Goal: Information Seeking & Learning: Learn about a topic

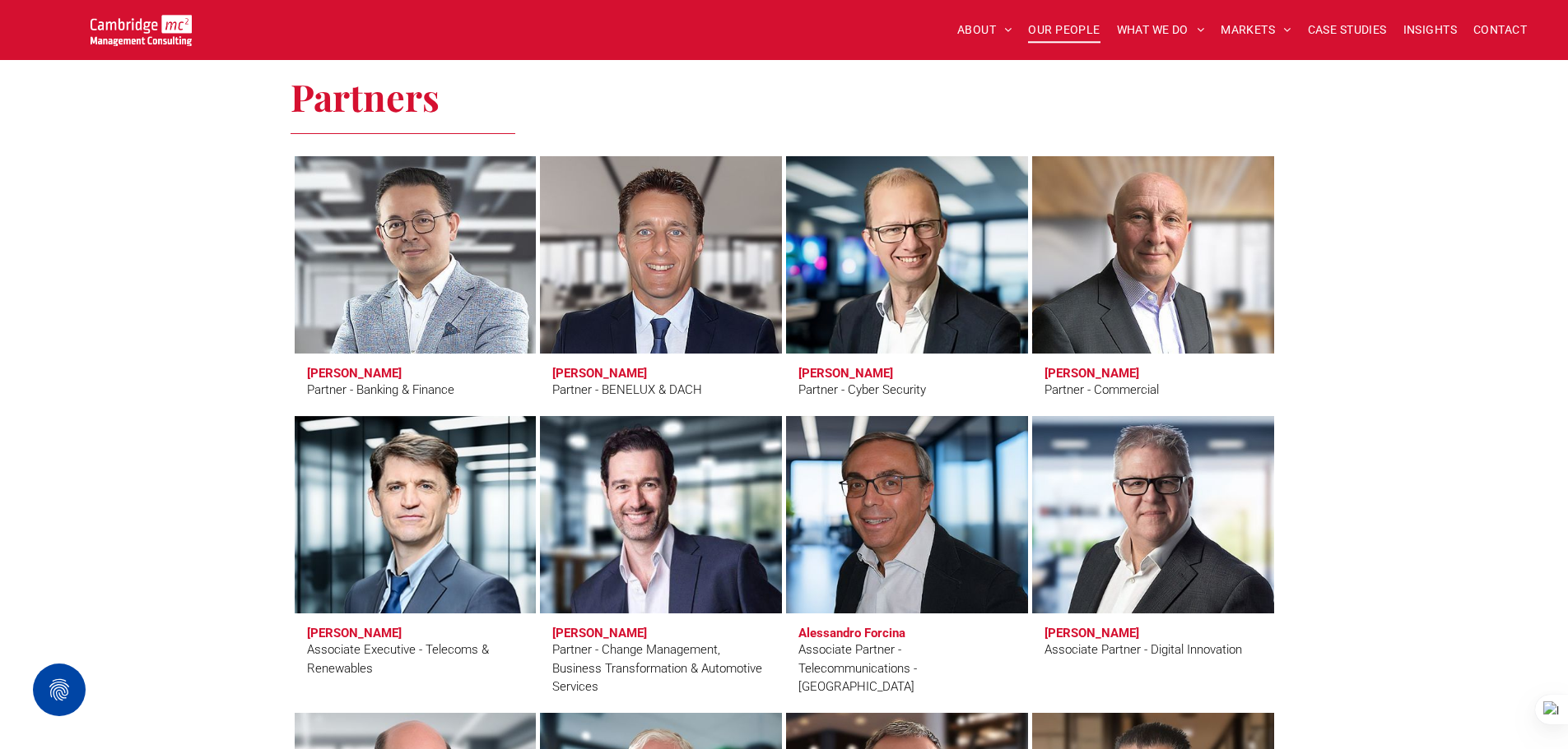
scroll to position [3373, 0]
click at [1404, 28] on span "INSIGHTS" at bounding box center [1430, 29] width 53 height 26
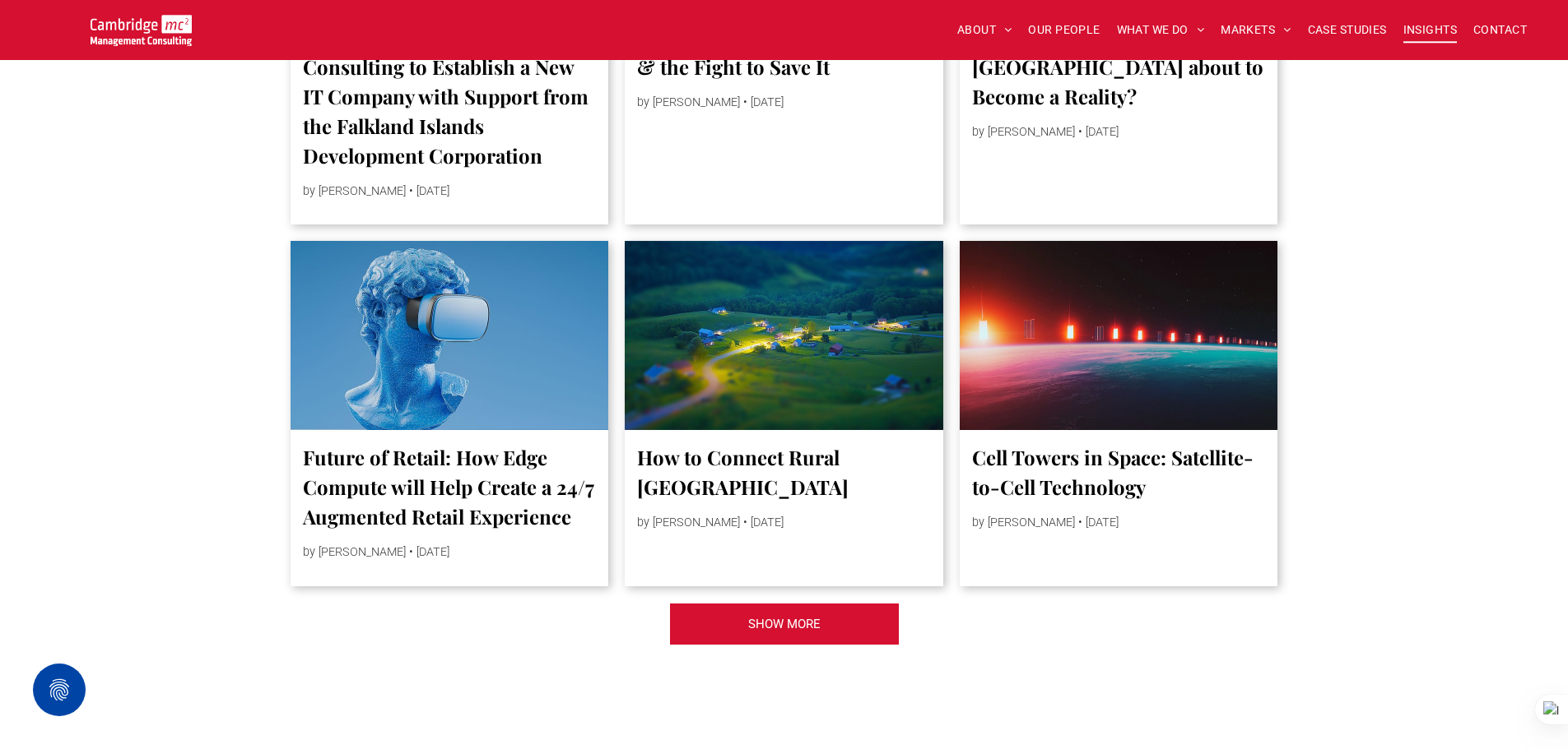
scroll to position [3948, 0]
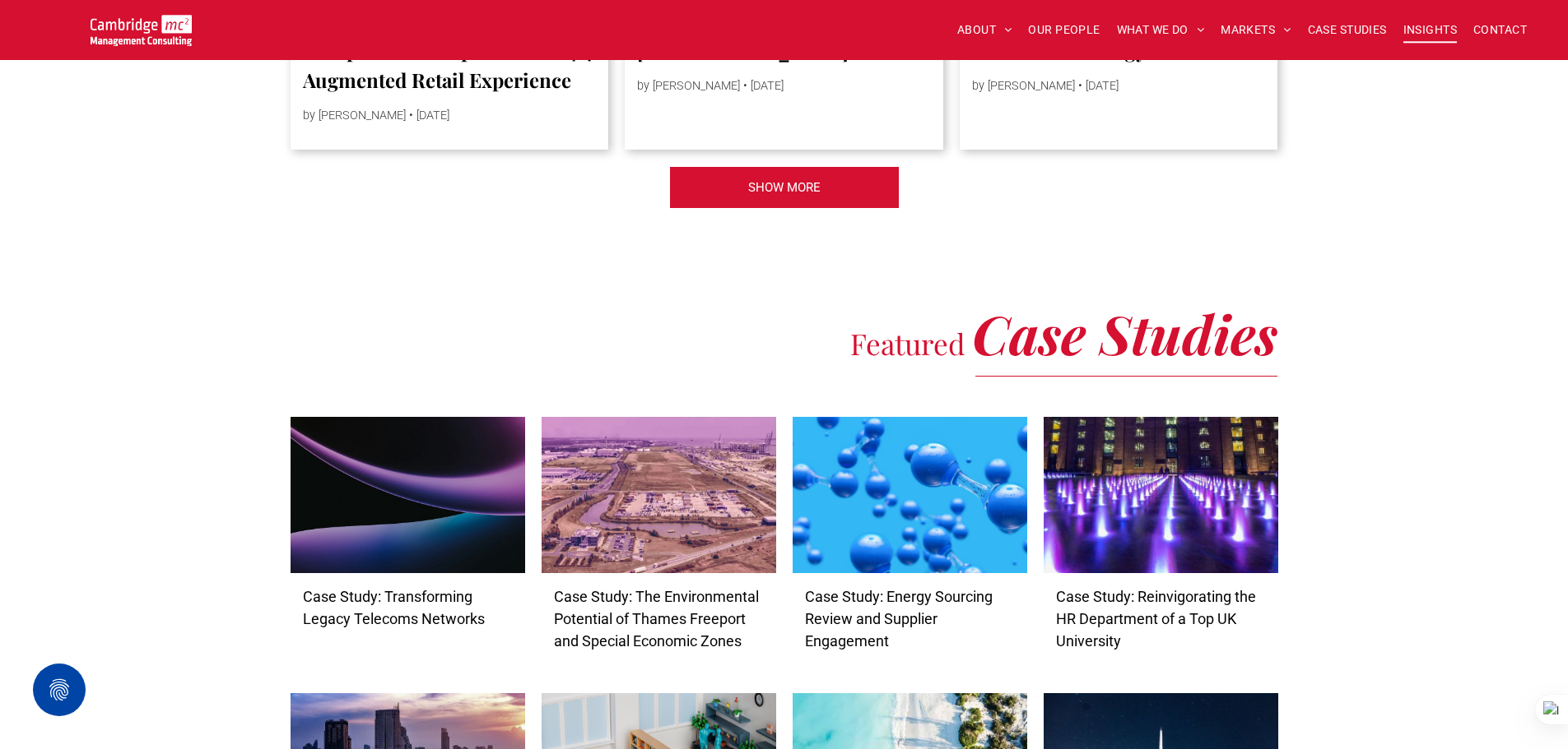
click at [810, 195] on span "SHOW MORE" at bounding box center [784, 187] width 72 height 41
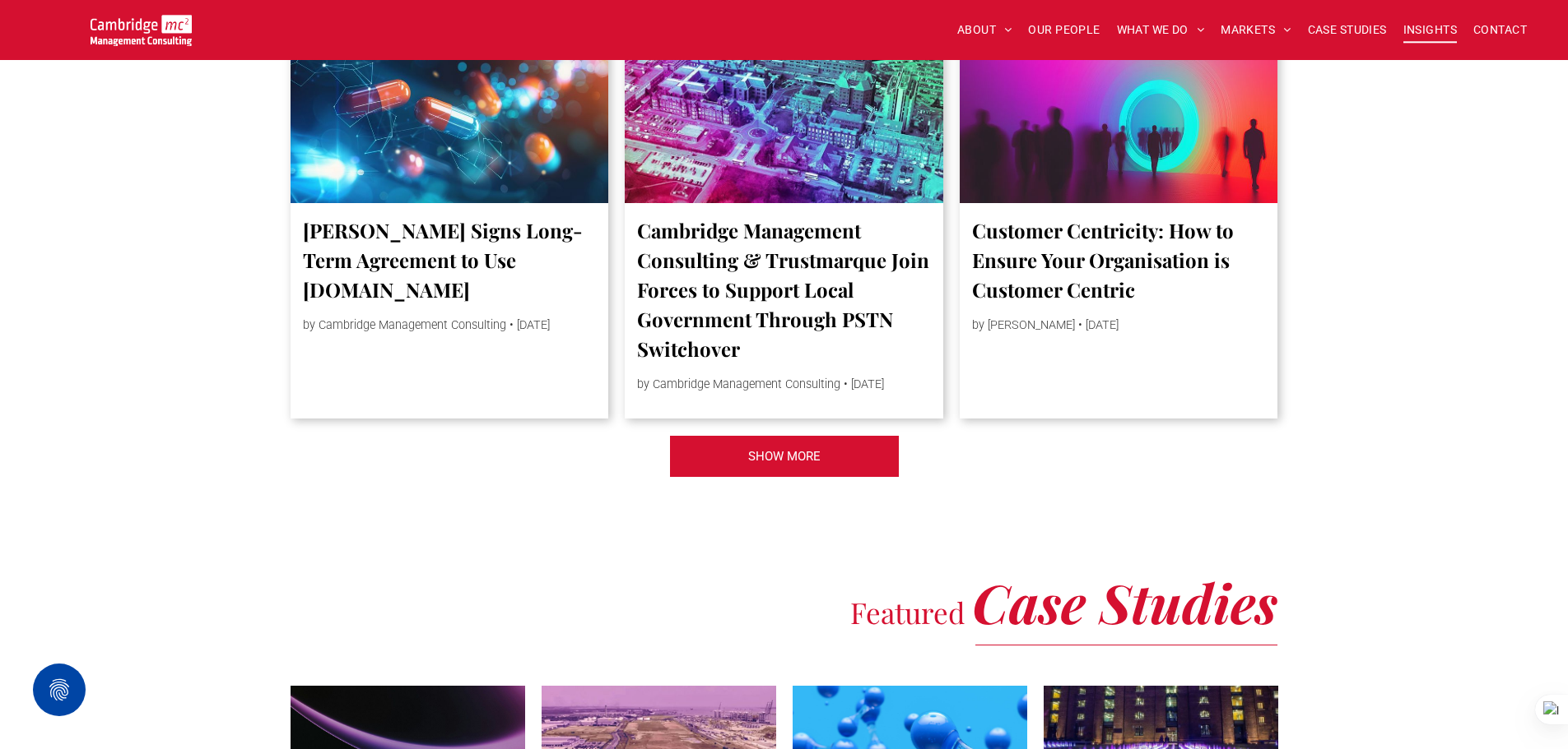
scroll to position [6664, 0]
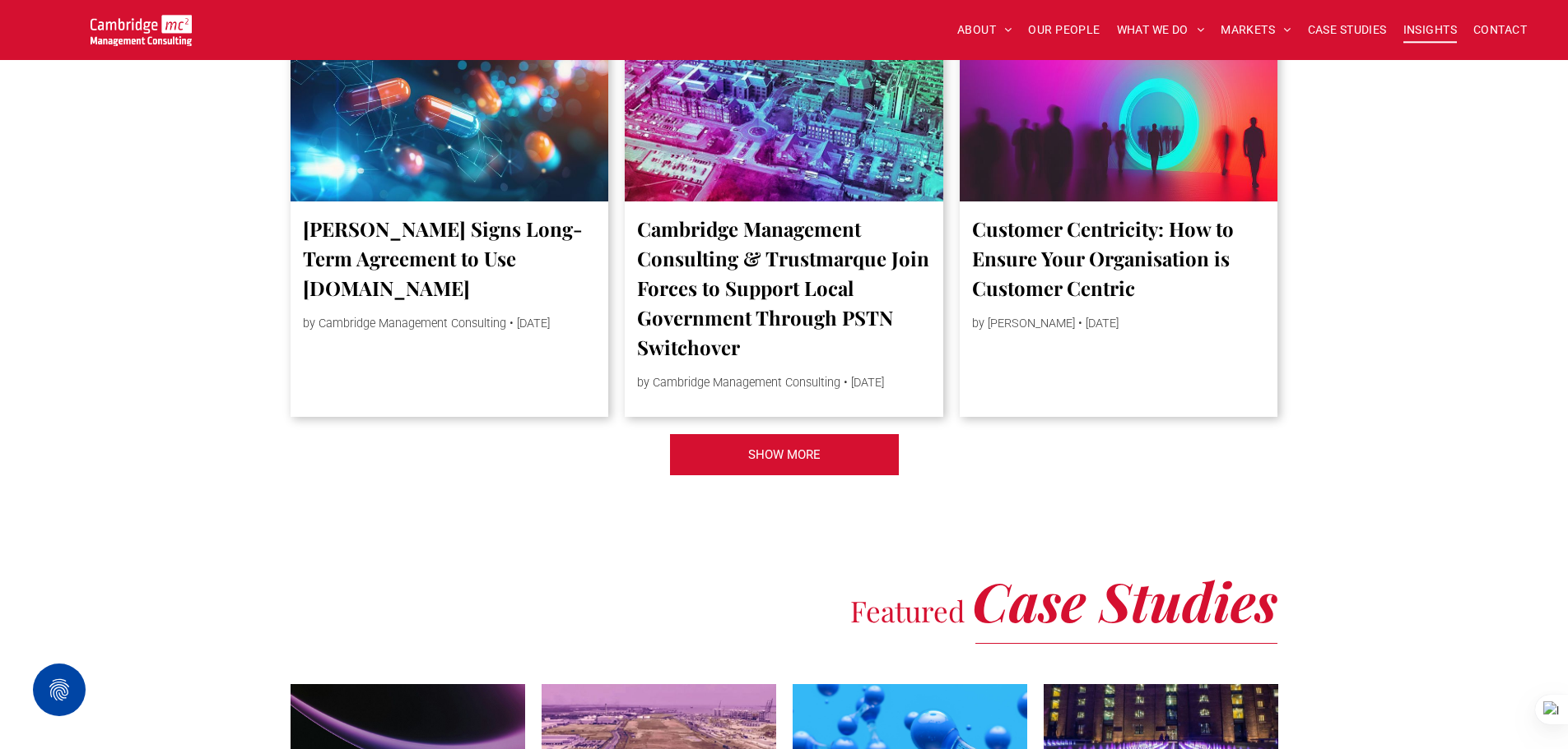
click at [882, 476] on link "SHOW MORE" at bounding box center [784, 455] width 230 height 43
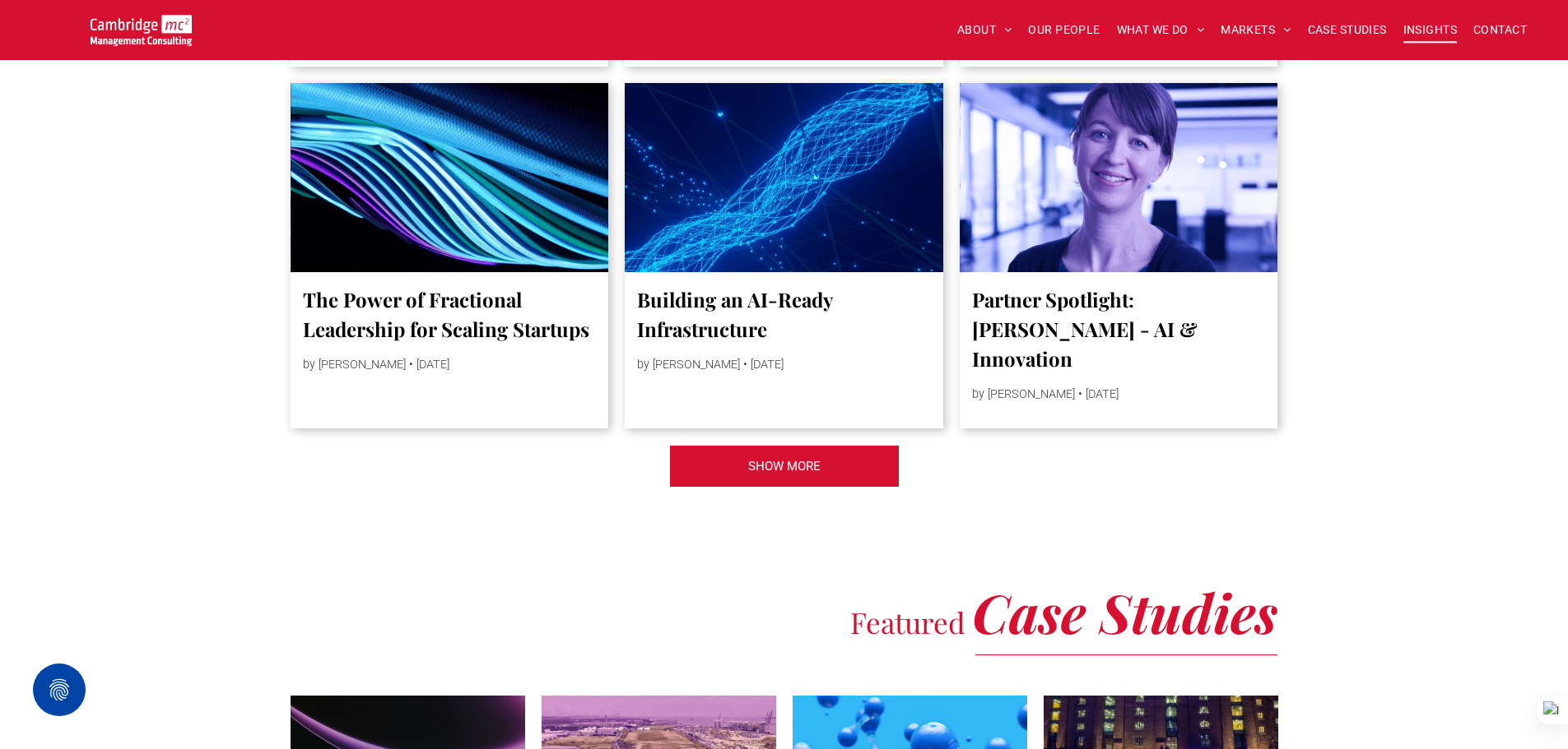
scroll to position [9707, 0]
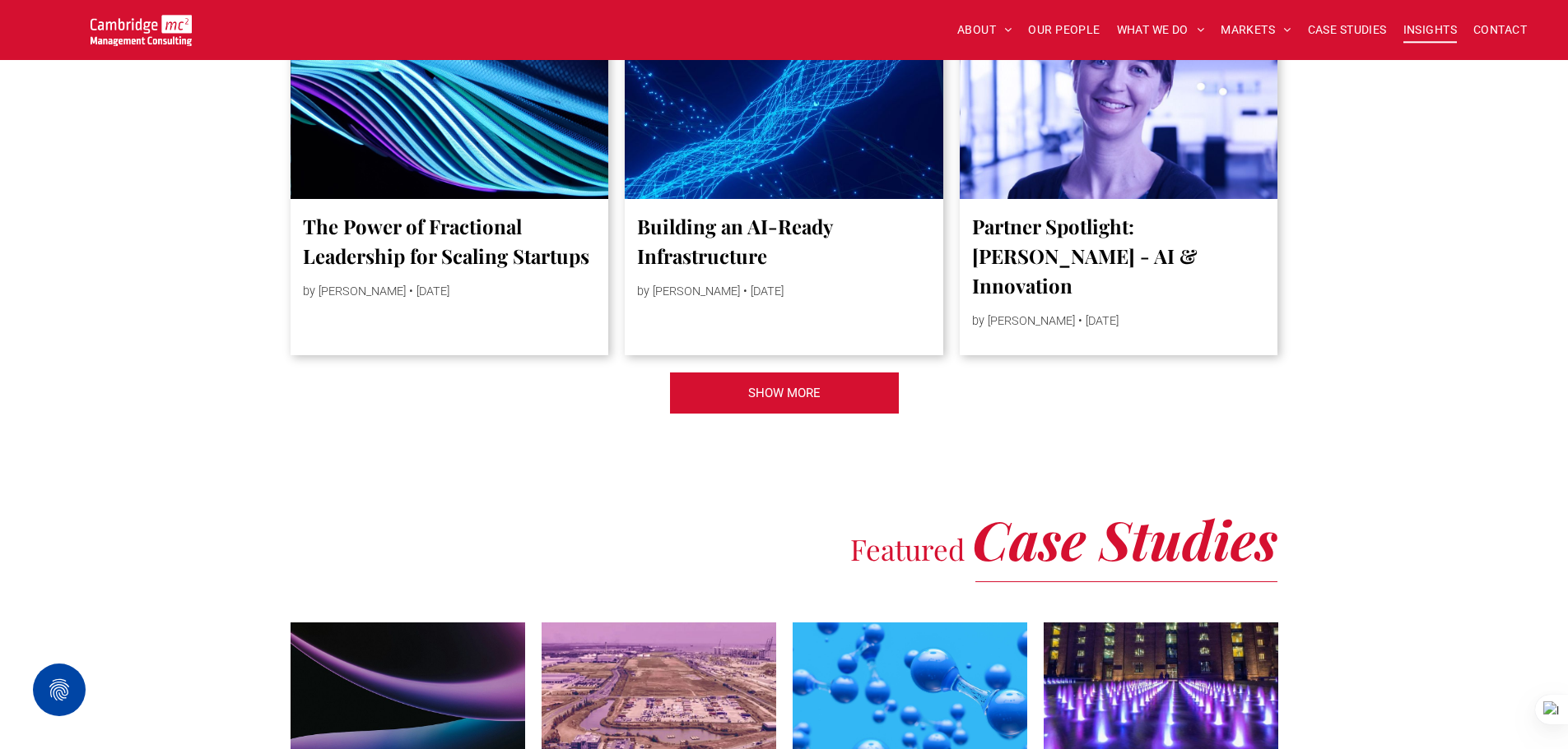
click at [748, 414] on span "SHOW MORE" at bounding box center [784, 393] width 72 height 41
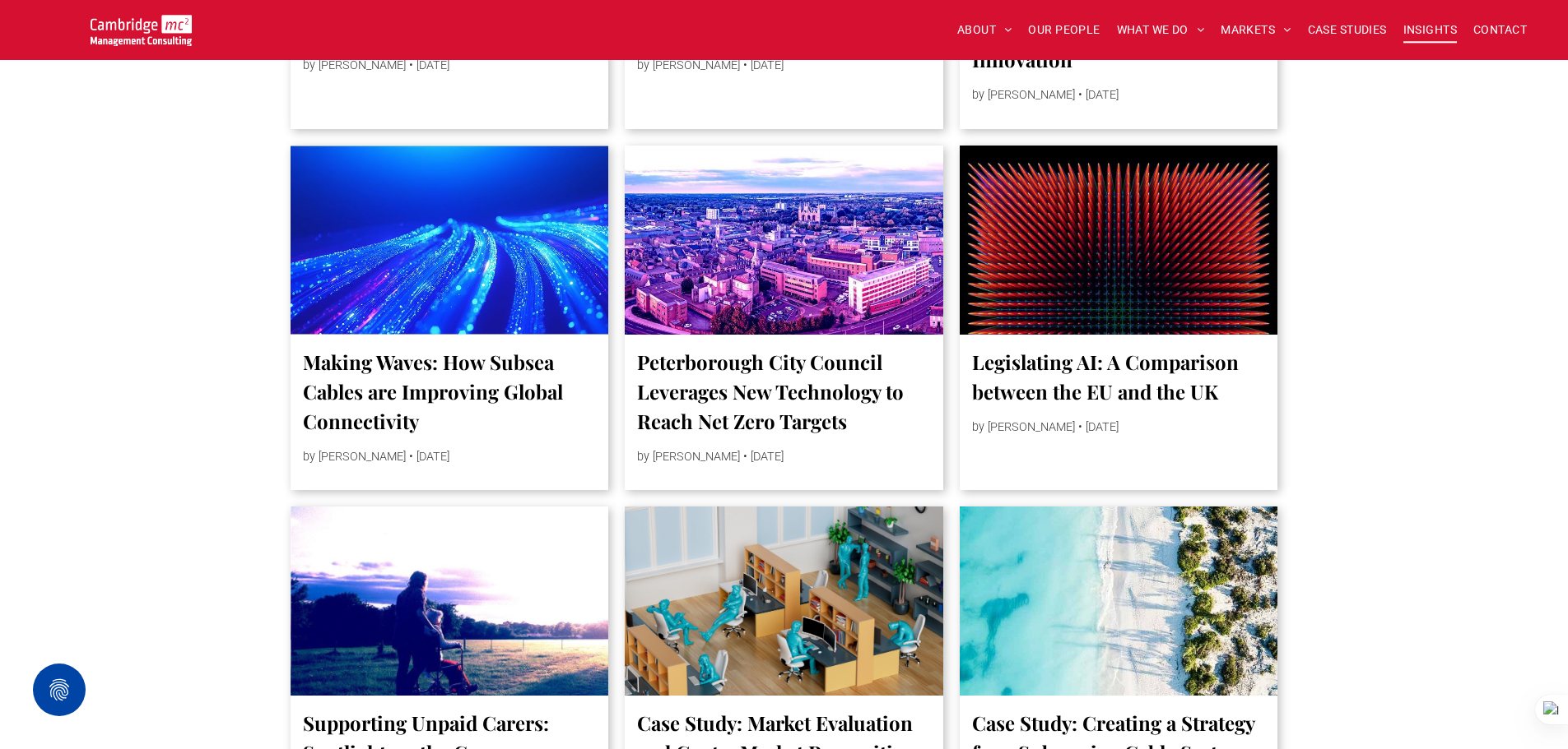
scroll to position [9872, 0]
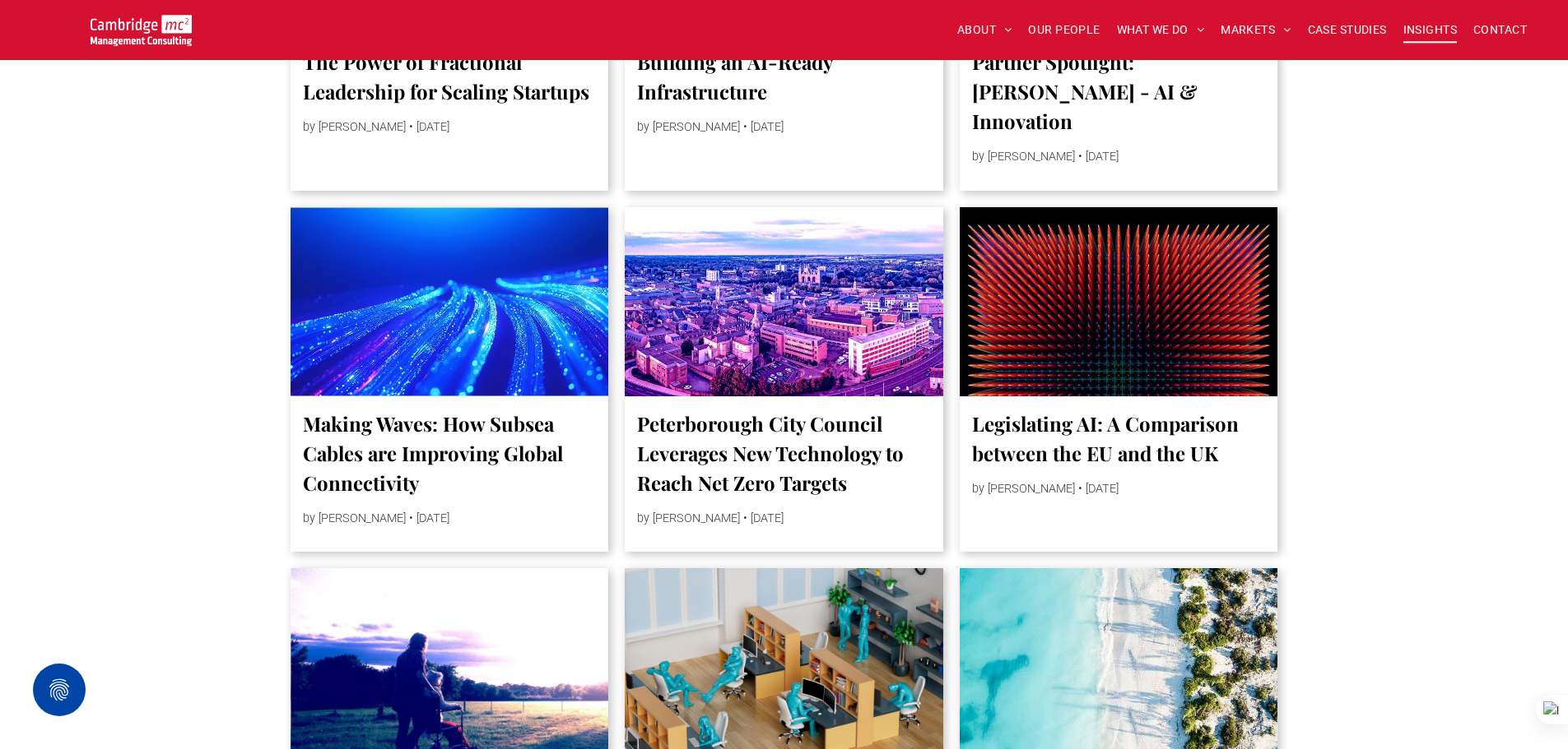
click at [686, 460] on div "Peterborough City Council Leverages New Technology to Reach Net Zero Targets by…" at bounding box center [784, 474] width 318 height 156
click at [689, 396] on div at bounding box center [784, 301] width 318 height 189
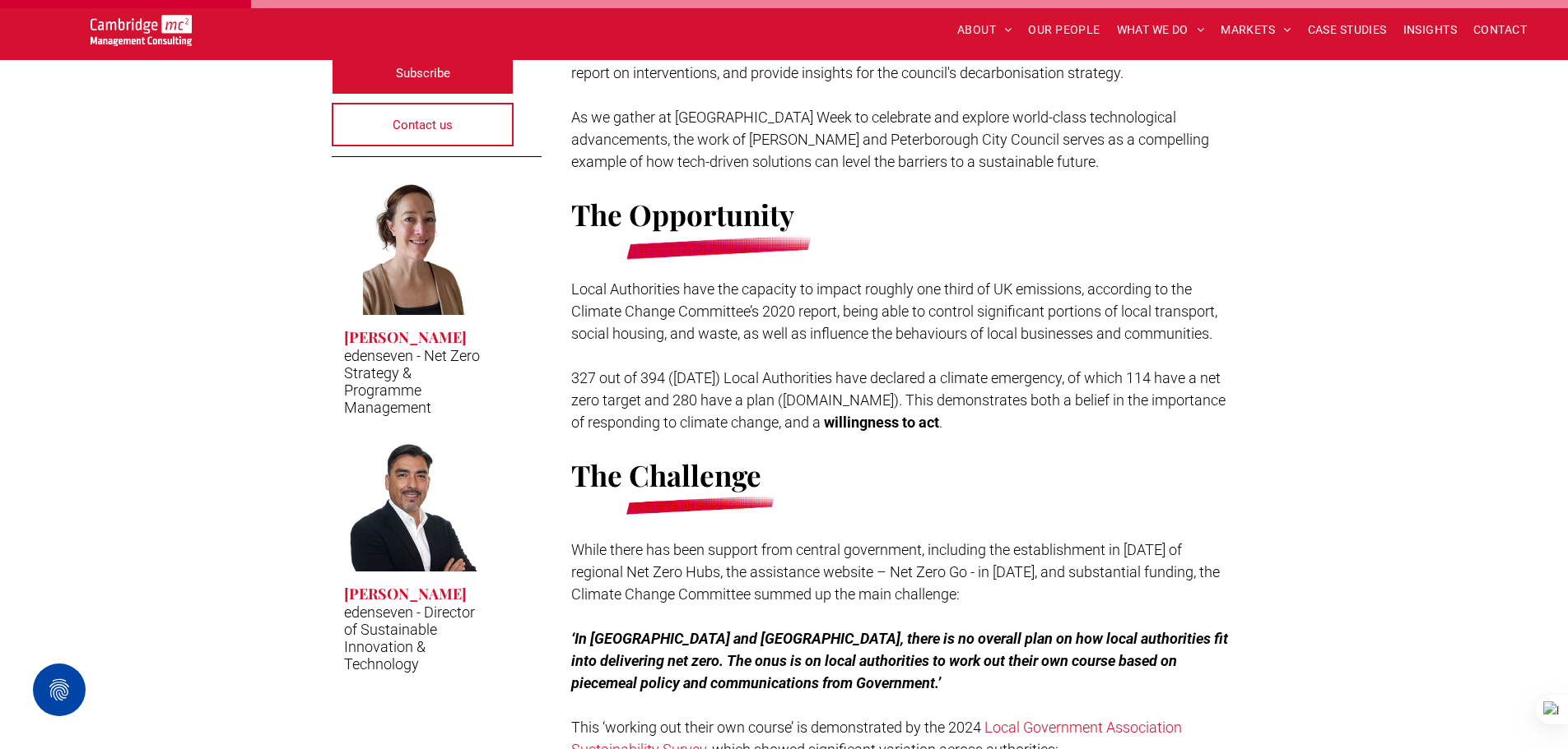
scroll to position [823, 0]
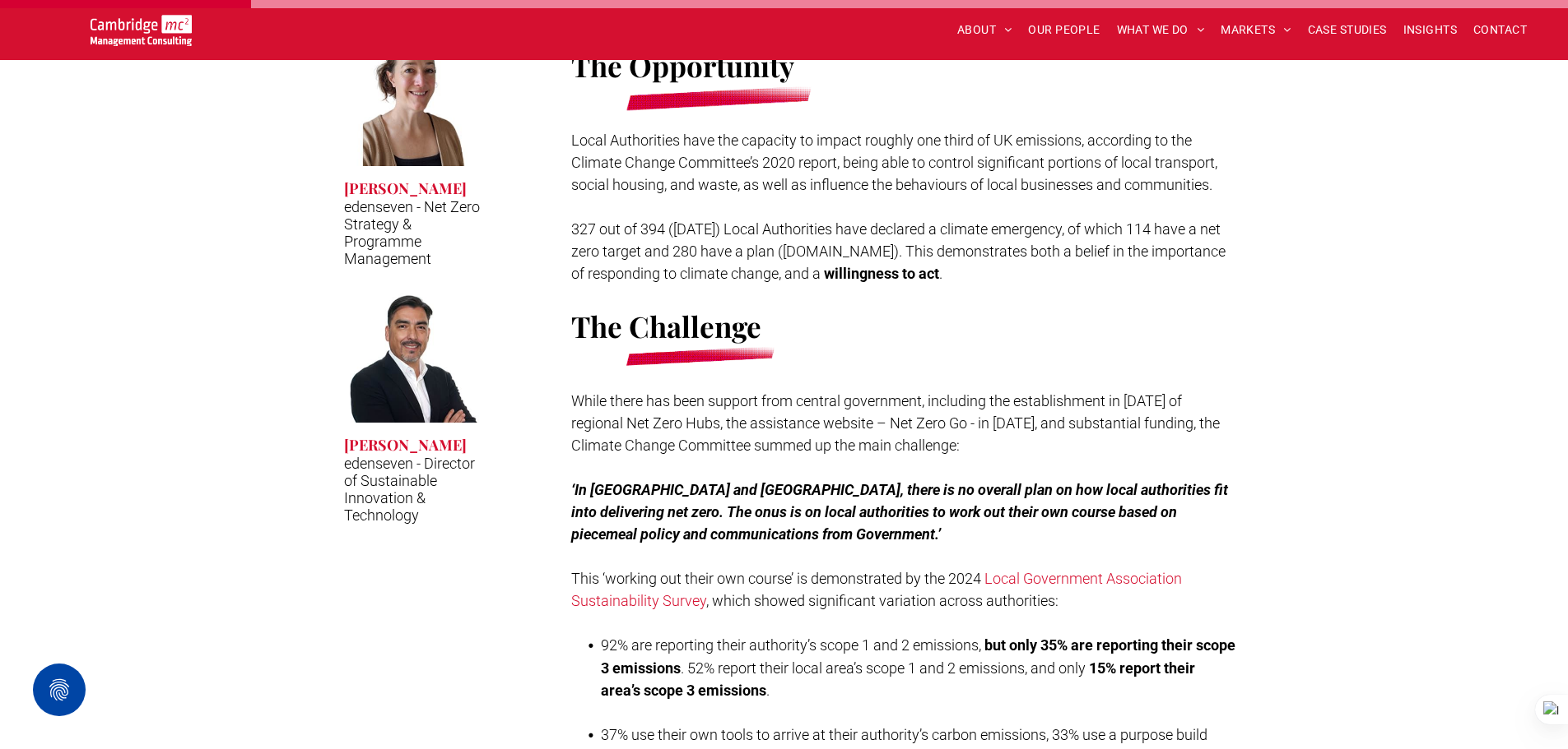
click at [163, 26] on img at bounding box center [141, 30] width 101 height 31
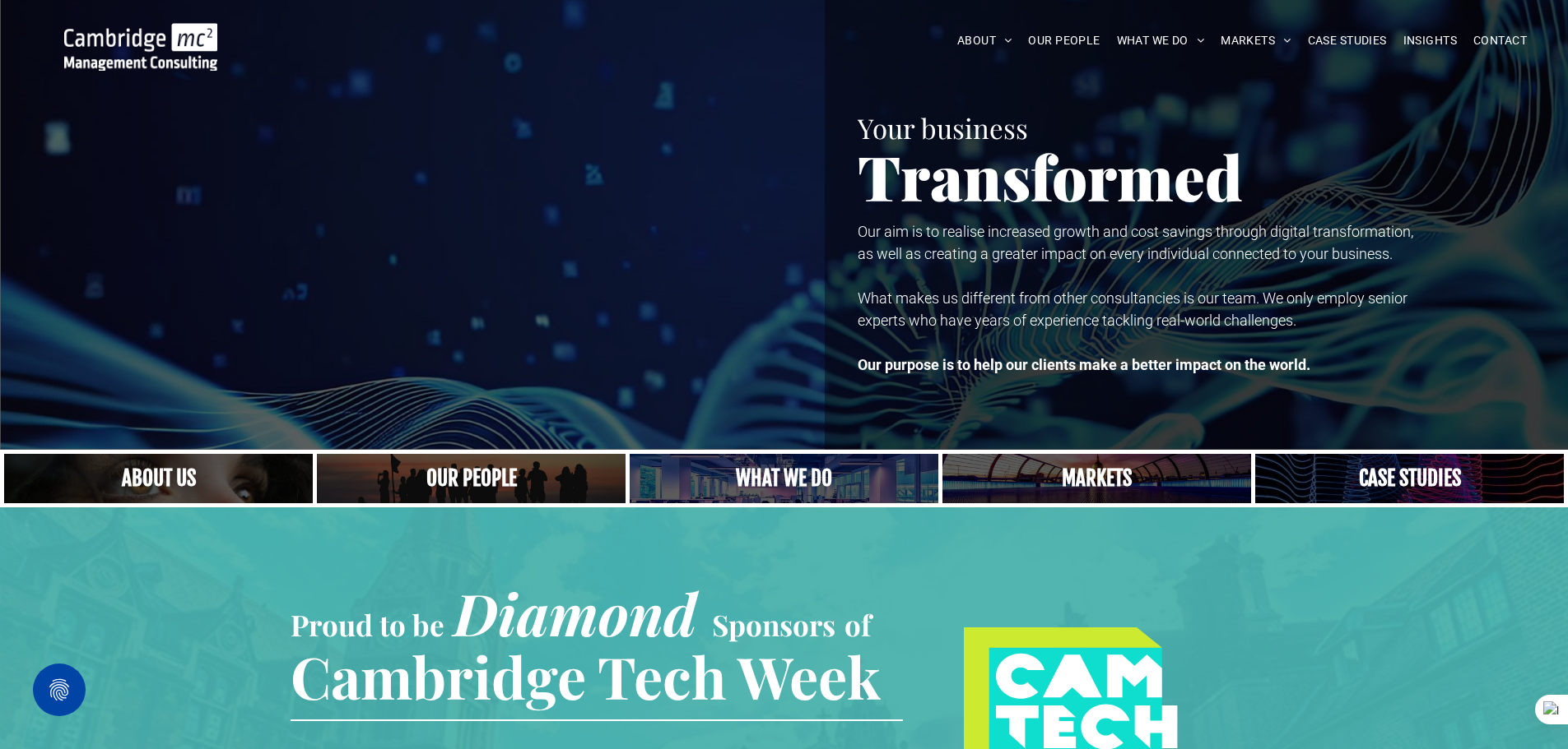
scroll to position [411, 0]
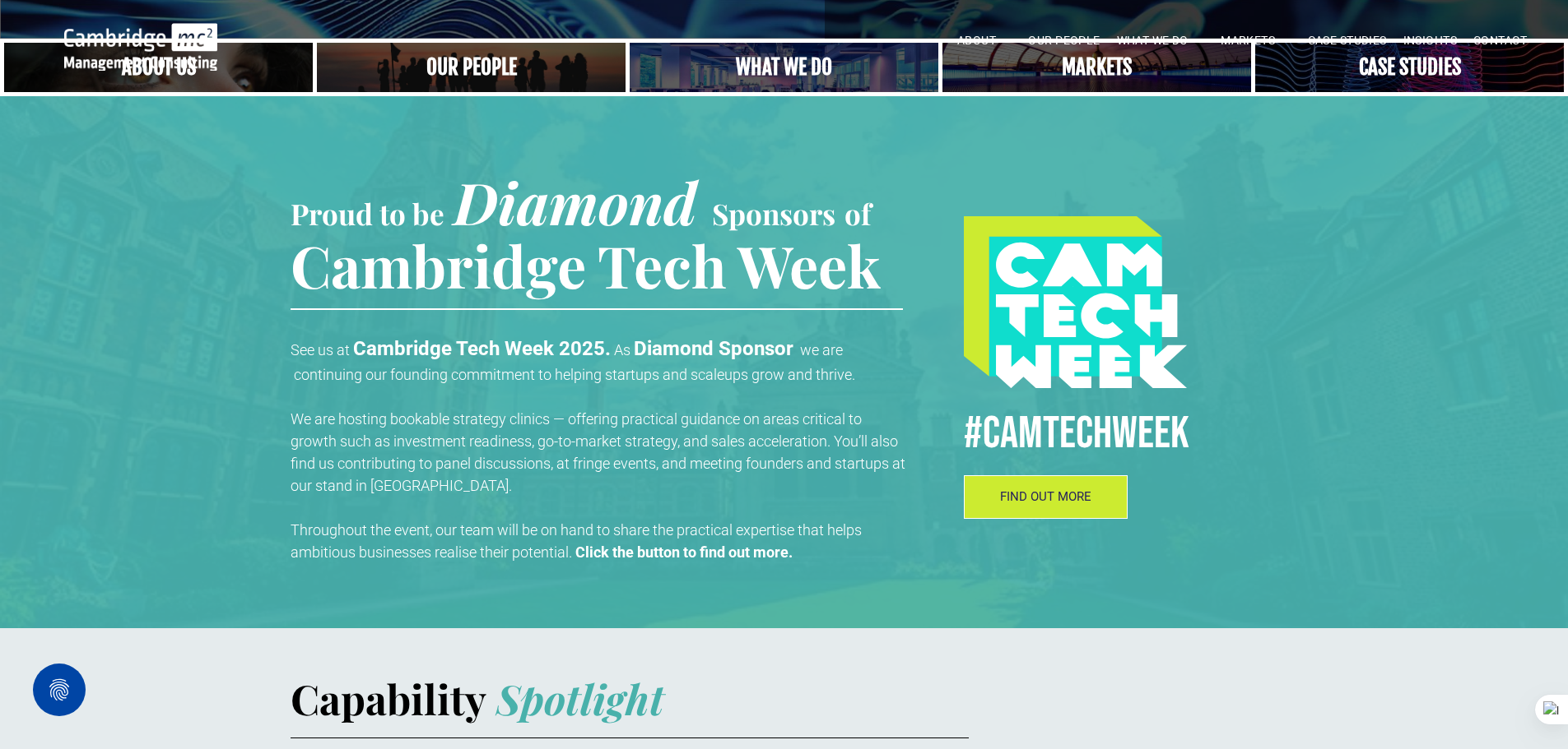
click at [1080, 501] on span "FIND OUT MORE" at bounding box center [1045, 497] width 92 height 15
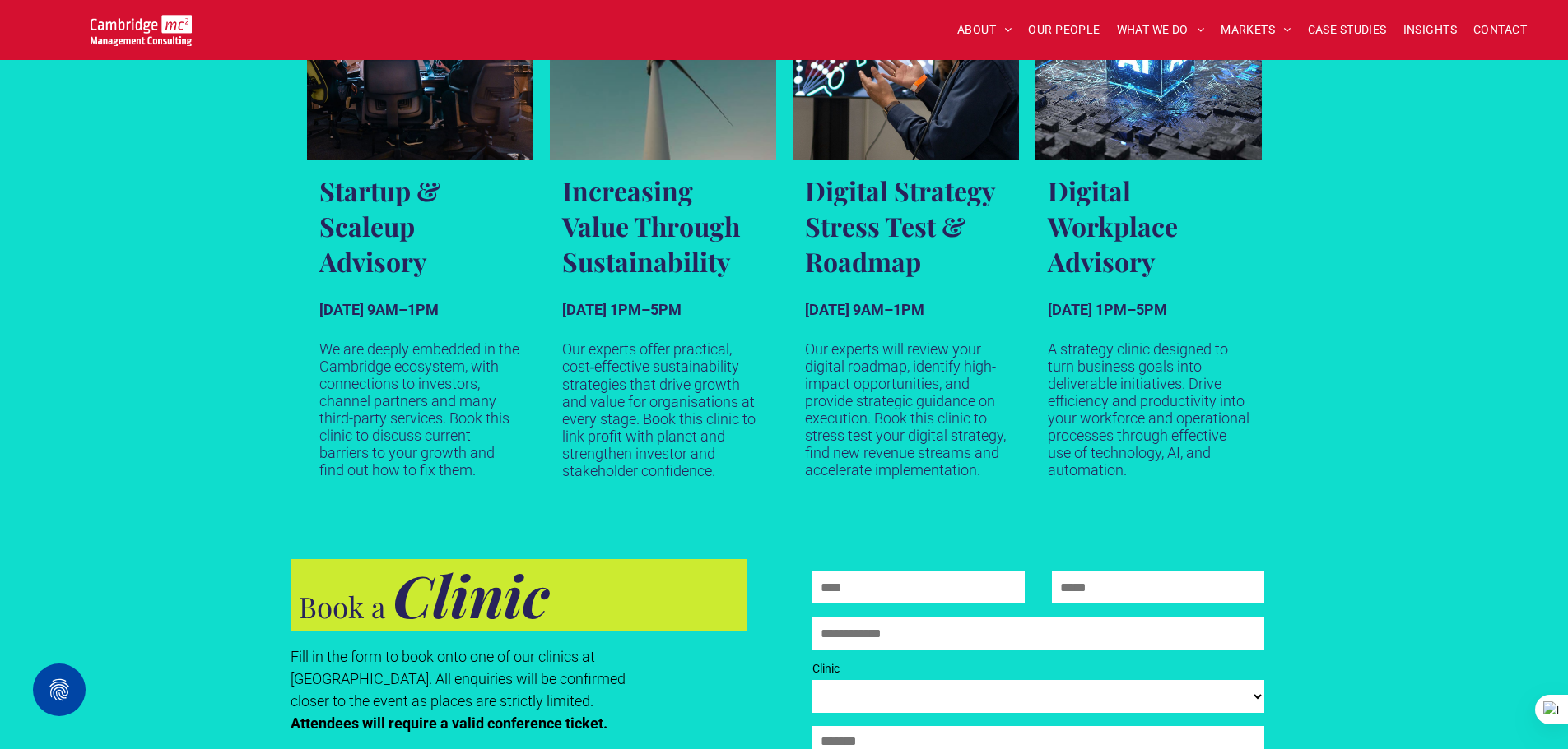
scroll to position [1070, 0]
